Goal: Use online tool/utility: Use online tool/utility

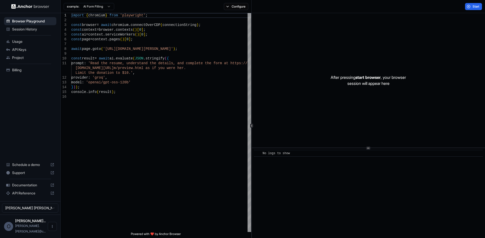
click at [39, 27] on span "Session History" at bounding box center [33, 29] width 42 height 5
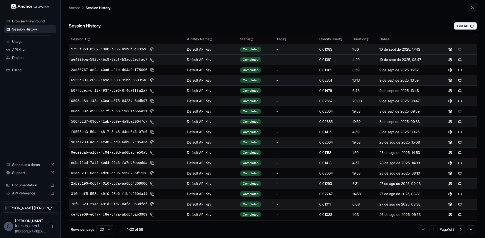
click at [458, 50] on div at bounding box center [454, 49] width 39 height 6
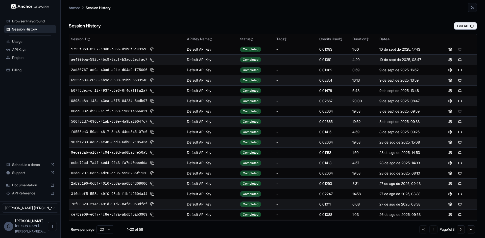
click at [27, 22] on span "Browser Playground" at bounding box center [33, 21] width 42 height 5
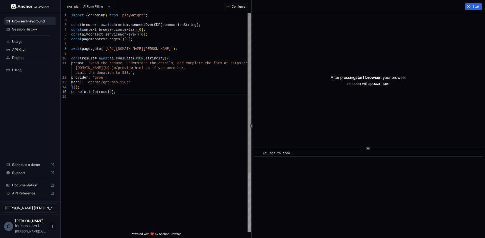
type textarea "**********"
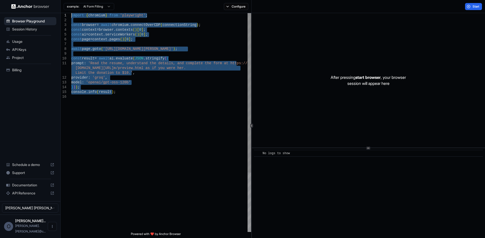
drag, startPoint x: 120, startPoint y: 93, endPoint x: 57, endPoint y: 14, distance: 101.1
click at [71, 14] on div "import { chromium } from 'playwright' ; const browser = await chromium . connec…" at bounding box center [161, 163] width 180 height 301
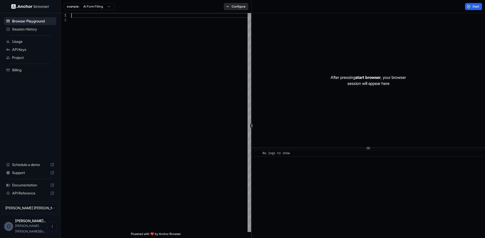
click at [229, 7] on button "Configure" at bounding box center [236, 6] width 24 height 7
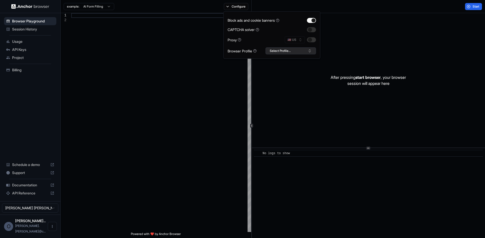
click at [305, 51] on button "Select Profile..." at bounding box center [290, 50] width 50 height 7
click at [278, 84] on div "RD_2" at bounding box center [291, 83] width 48 height 7
click at [329, 25] on div "After pressing start browser , your browser session will appear here" at bounding box center [368, 80] width 233 height 135
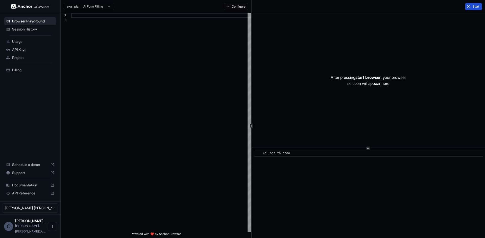
click at [469, 4] on button "Start" at bounding box center [473, 6] width 17 height 7
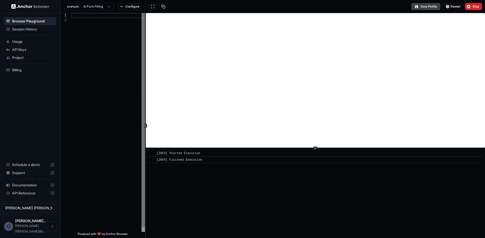
click at [110, 74] on div "1 2 Powered with ❤️ by Anchor Browser ​ [INFO] Started Execution ​ [INFO] Finis…" at bounding box center [273, 125] width 424 height 225
click at [29, 196] on span "API Reference" at bounding box center [30, 193] width 36 height 5
click at [28, 188] on span "Documentation" at bounding box center [30, 185] width 36 height 5
